Goal: Task Accomplishment & Management: Complete application form

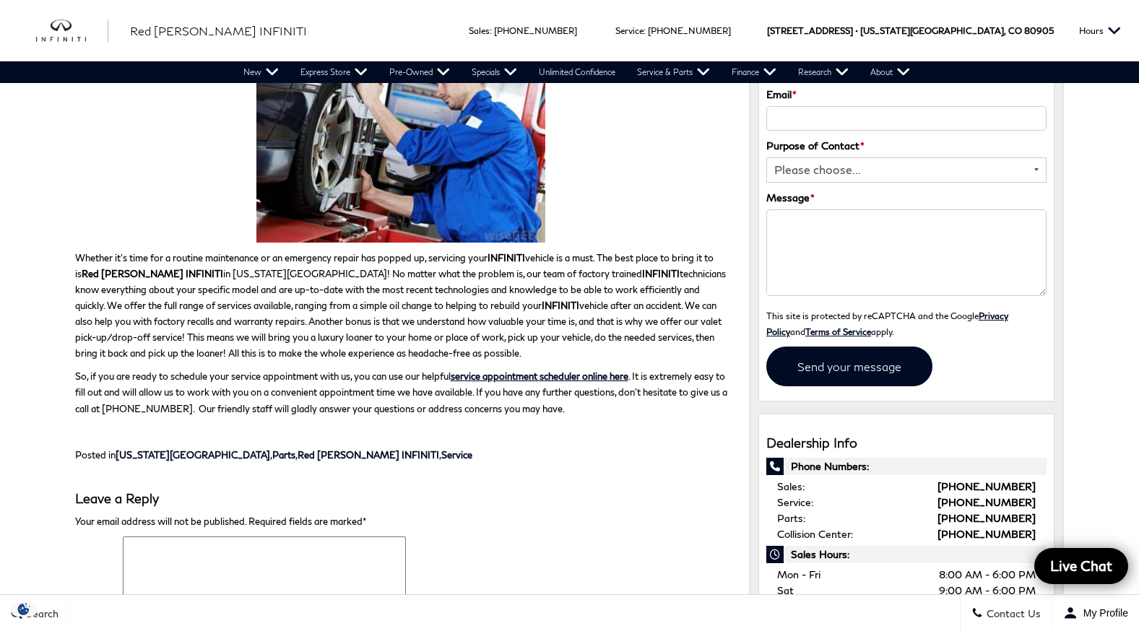
scroll to position [214, 0]
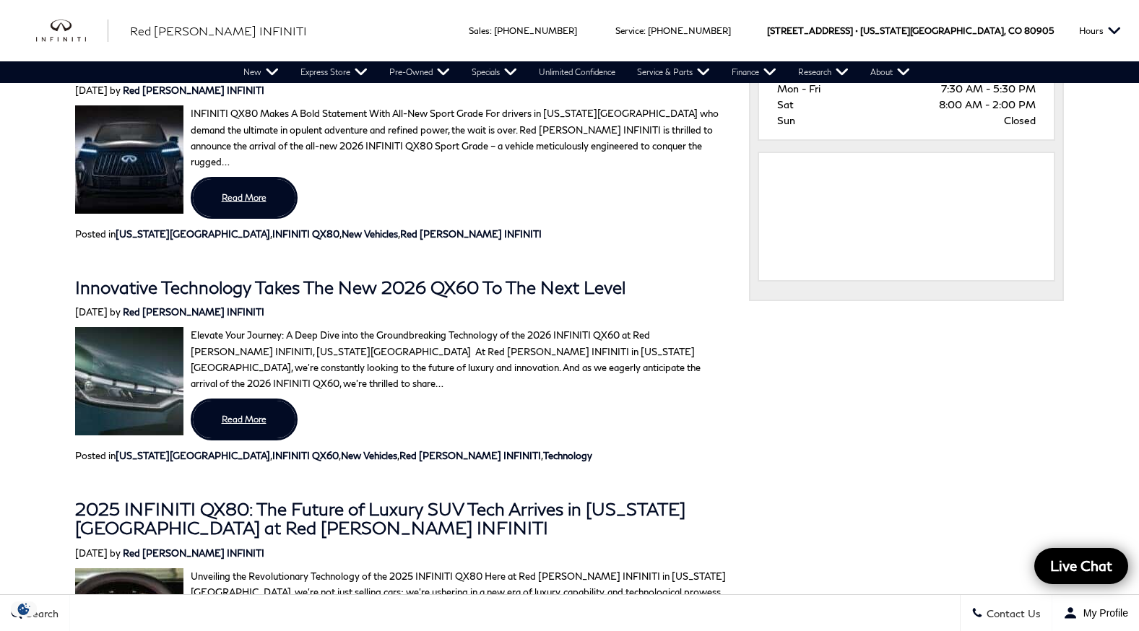
scroll to position [817, 0]
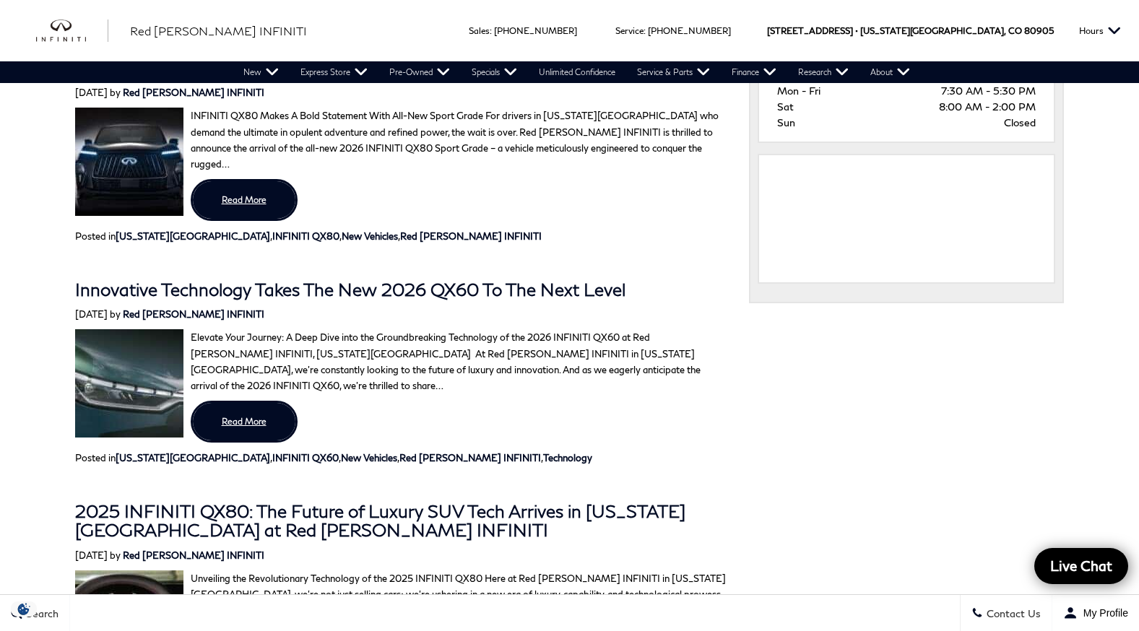
click at [392, 331] on p "Elevate Your Journey: A Deep Dive into the Groundbreaking Technology of the 202…" at bounding box center [401, 361] width 652 height 64
click at [459, 285] on div "Innovative Technology Takes The New 2026 QX60 To The Next Level July 30th, 2025…" at bounding box center [401, 362] width 652 height 207
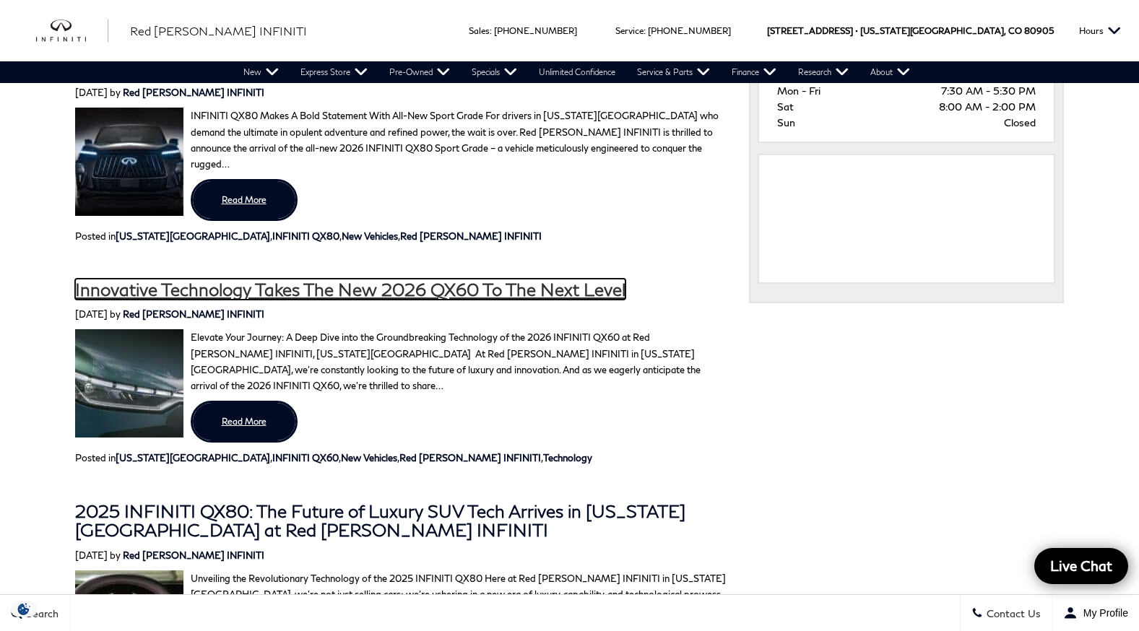
click at [451, 282] on link "Innovative Technology Takes The New 2026 QX60 To The Next Level" at bounding box center [350, 289] width 550 height 21
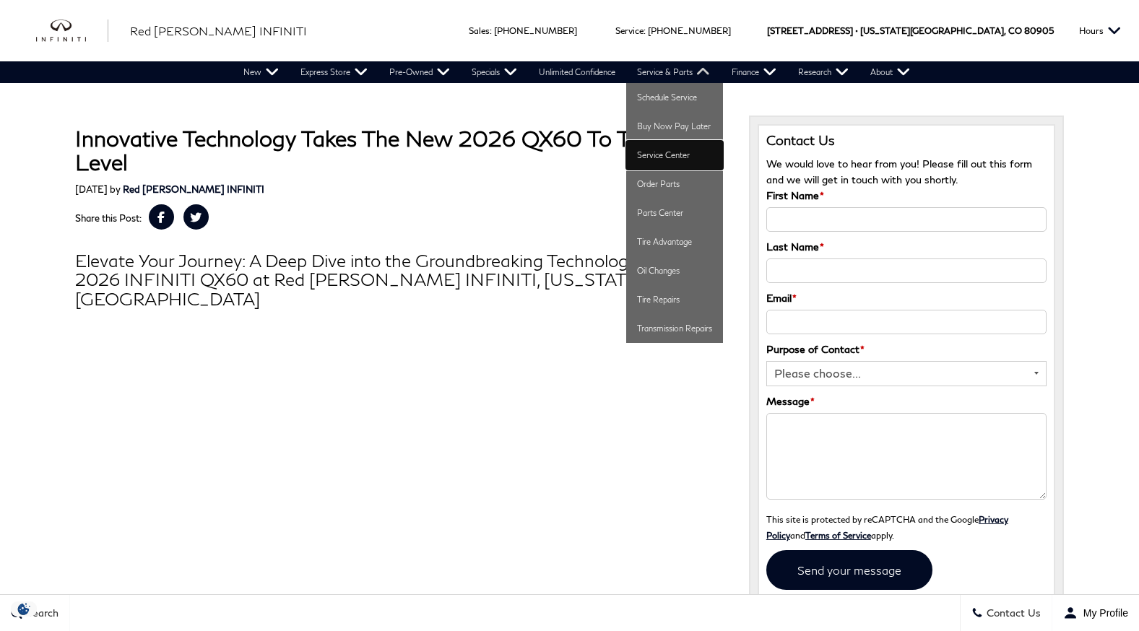
click at [677, 158] on link "Service Center" at bounding box center [674, 155] width 97 height 29
